Goal: Transaction & Acquisition: Download file/media

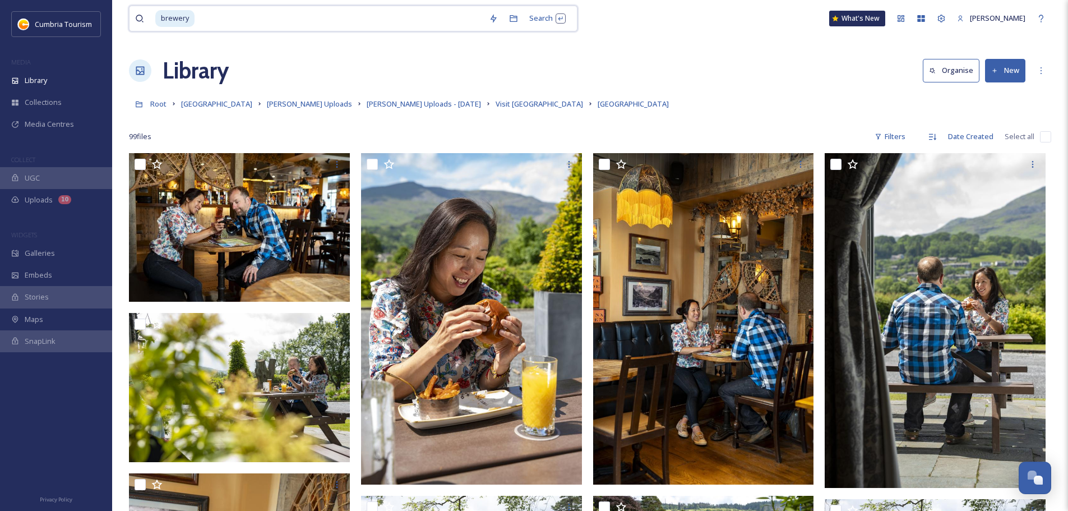
click at [245, 18] on input at bounding box center [340, 18] width 288 height 25
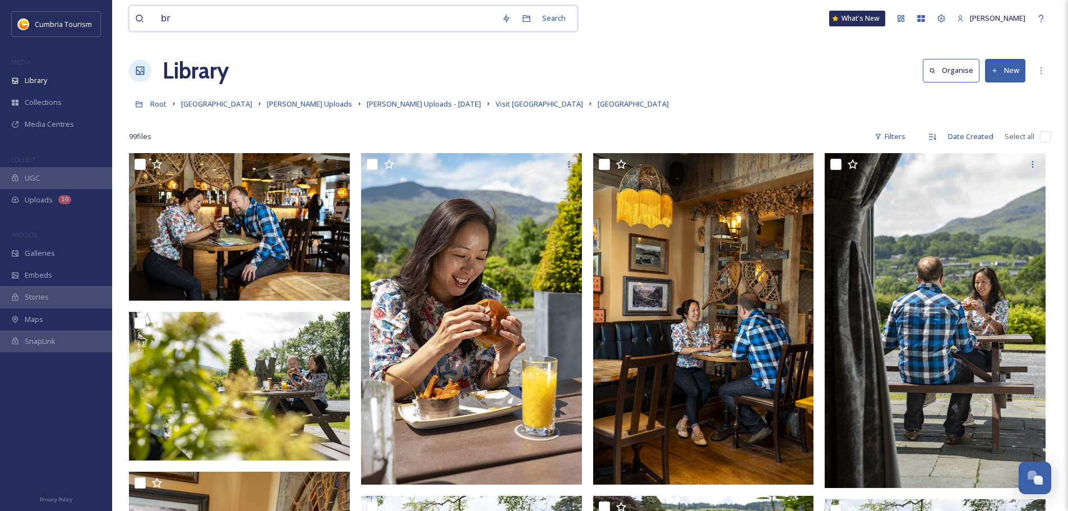
type input "b"
type input "ennerdale brewery"
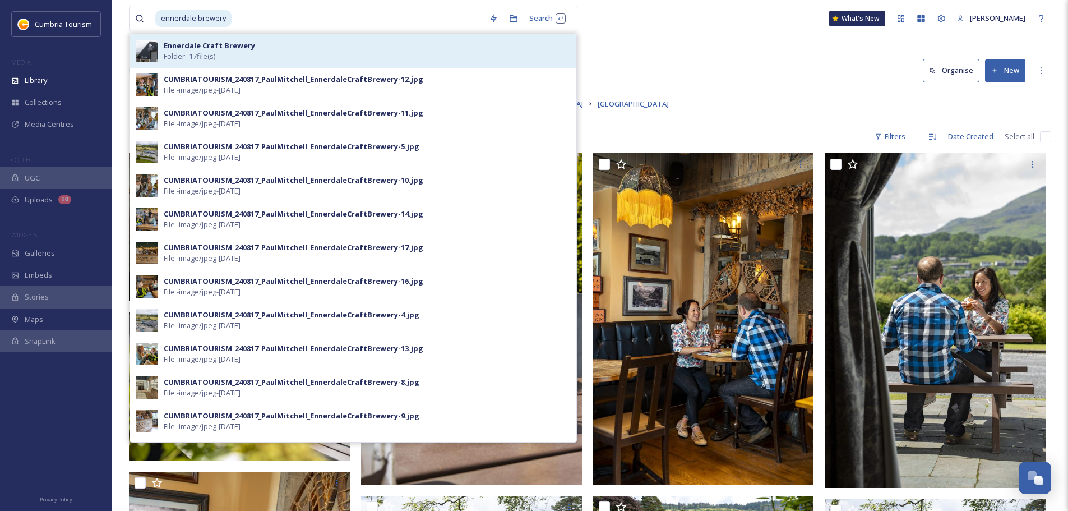
click at [271, 52] on div "Ennerdale Craft Brewery Folder - 17 file(s)" at bounding box center [367, 50] width 407 height 21
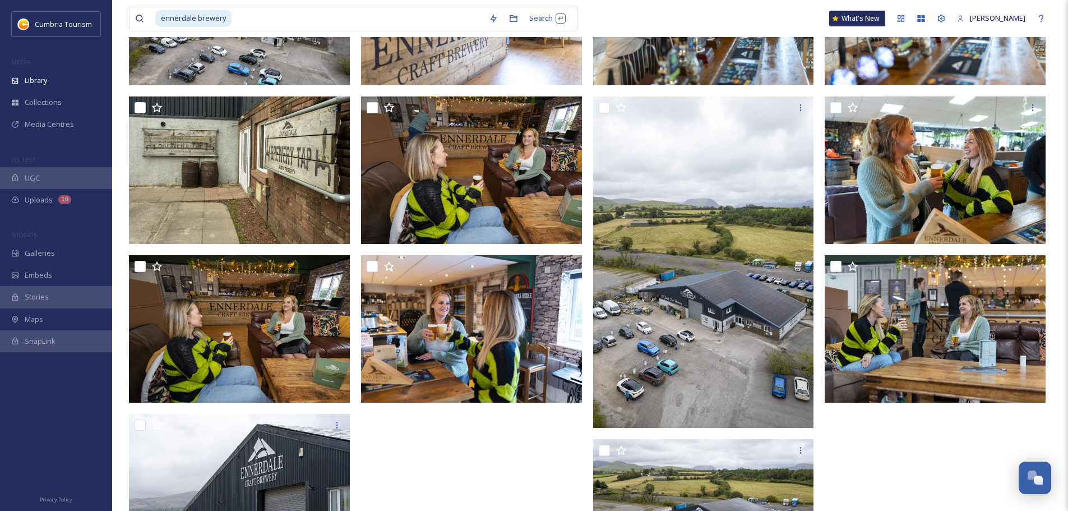
scroll to position [300, 0]
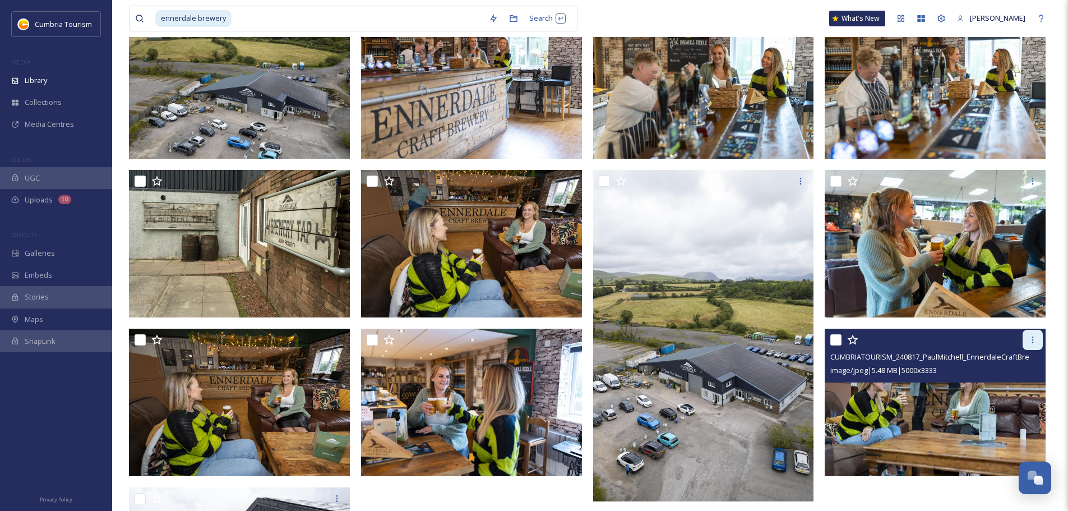
click at [1031, 343] on icon at bounding box center [1032, 339] width 9 height 9
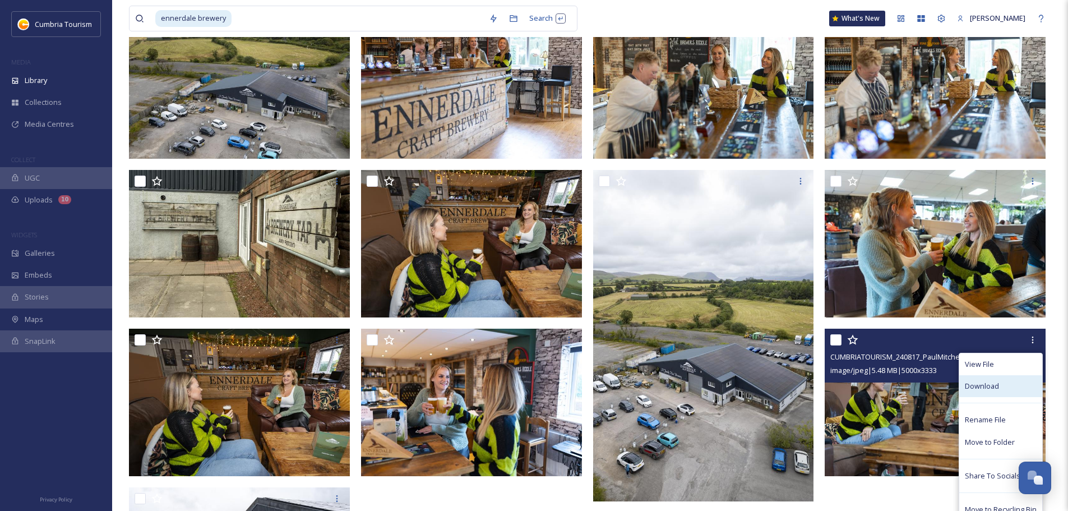
click at [1018, 388] on div "Download" at bounding box center [1000, 386] width 83 height 22
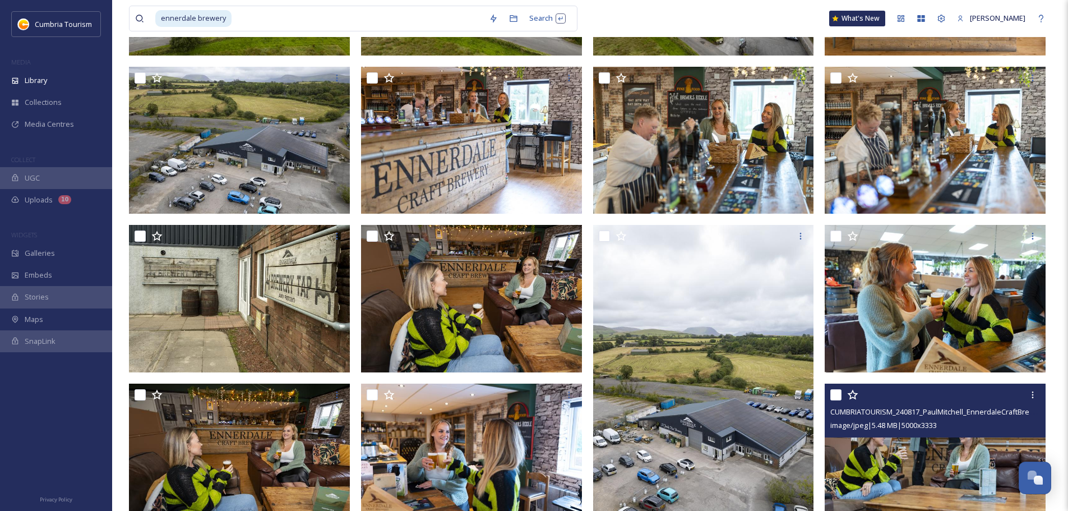
scroll to position [244, 0]
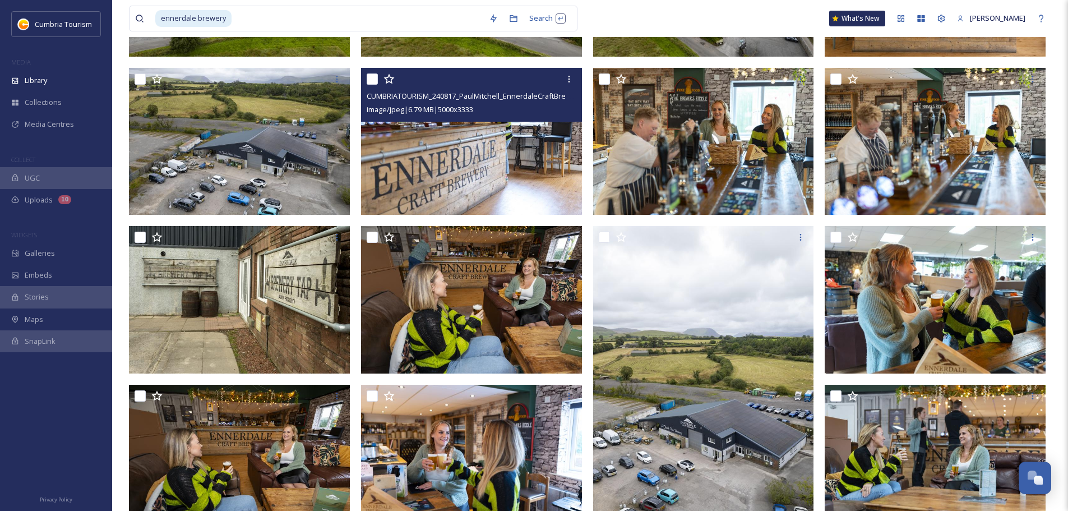
click at [480, 143] on img at bounding box center [471, 141] width 221 height 147
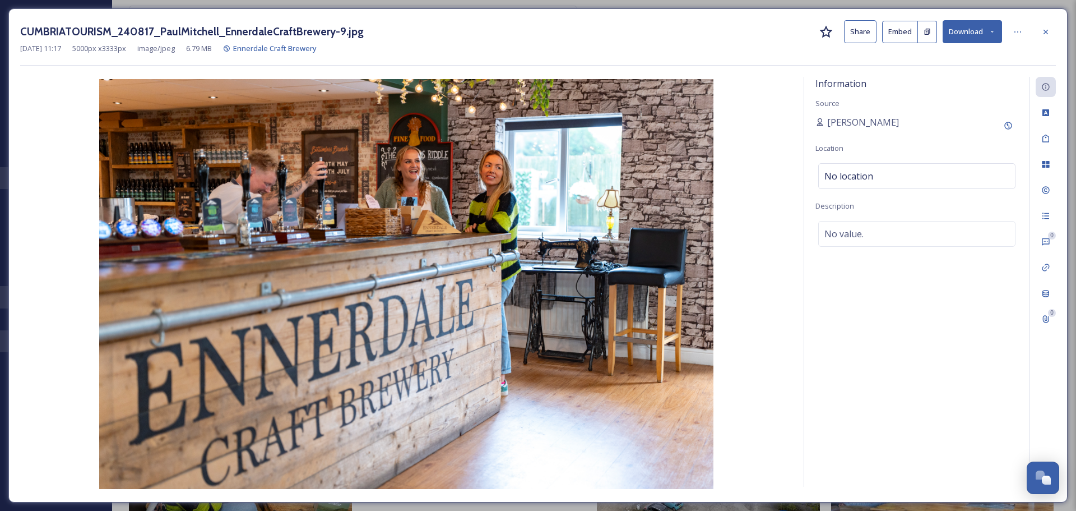
click at [970, 26] on button "Download" at bounding box center [972, 31] width 59 height 23
click at [956, 62] on span "Download Original (5000 x 3333)" at bounding box center [943, 57] width 106 height 11
click at [1043, 36] on icon at bounding box center [1045, 31] width 9 height 9
